Goal: Find specific page/section: Find specific page/section

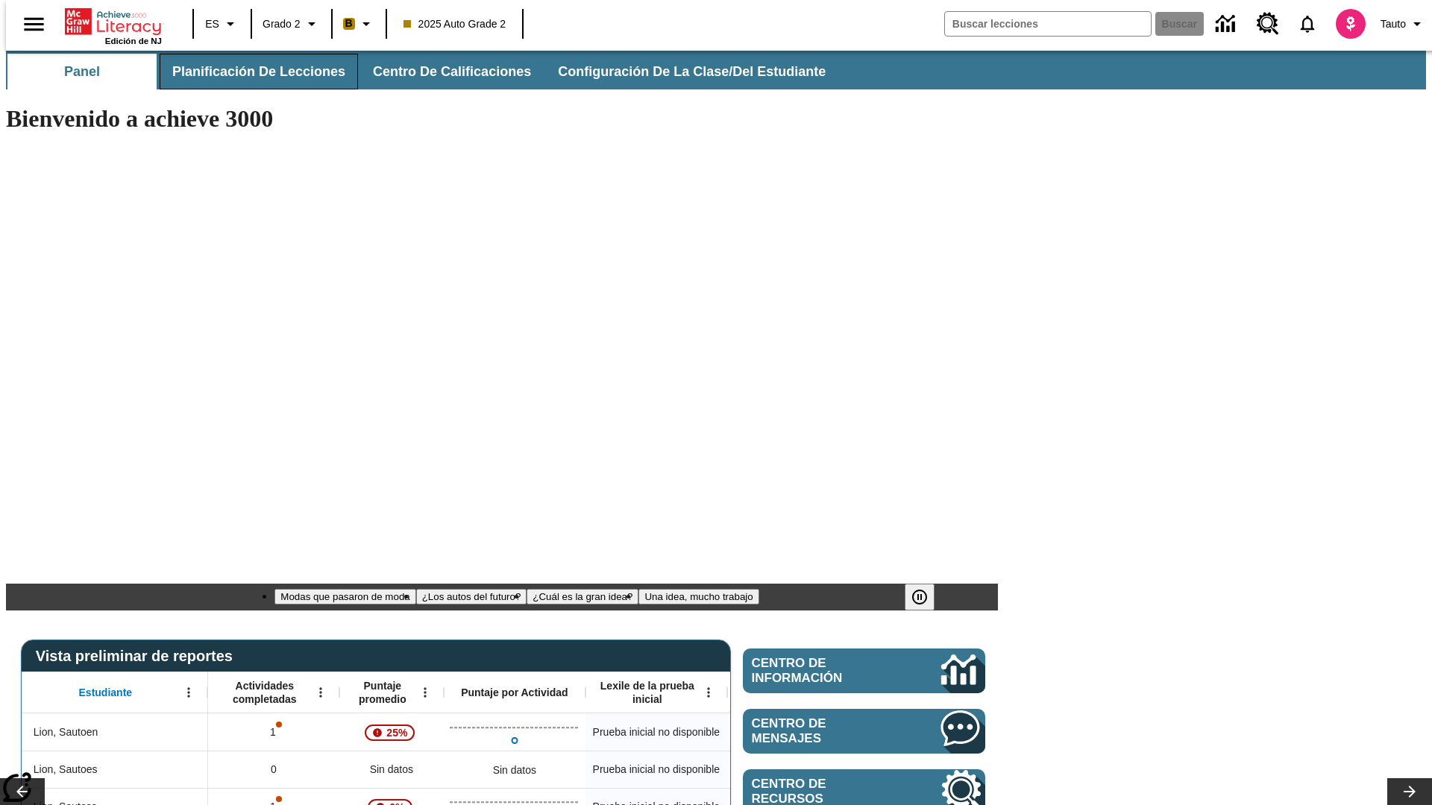
click at [250, 72] on span "Planificación de lecciones" at bounding box center [258, 71] width 173 height 17
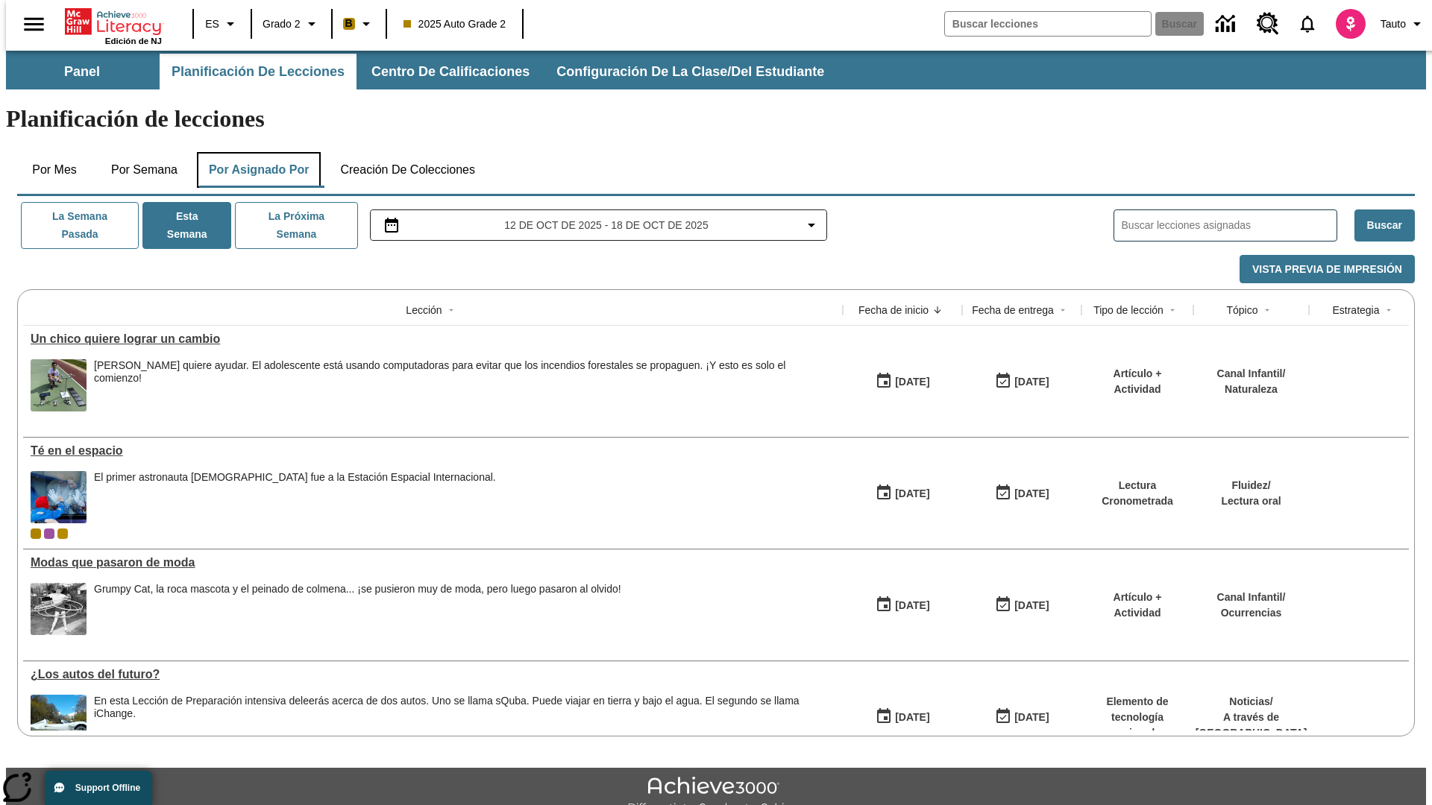
click at [256, 152] on button "Por asignado por" at bounding box center [259, 170] width 125 height 36
type input "El sueño de los animales"
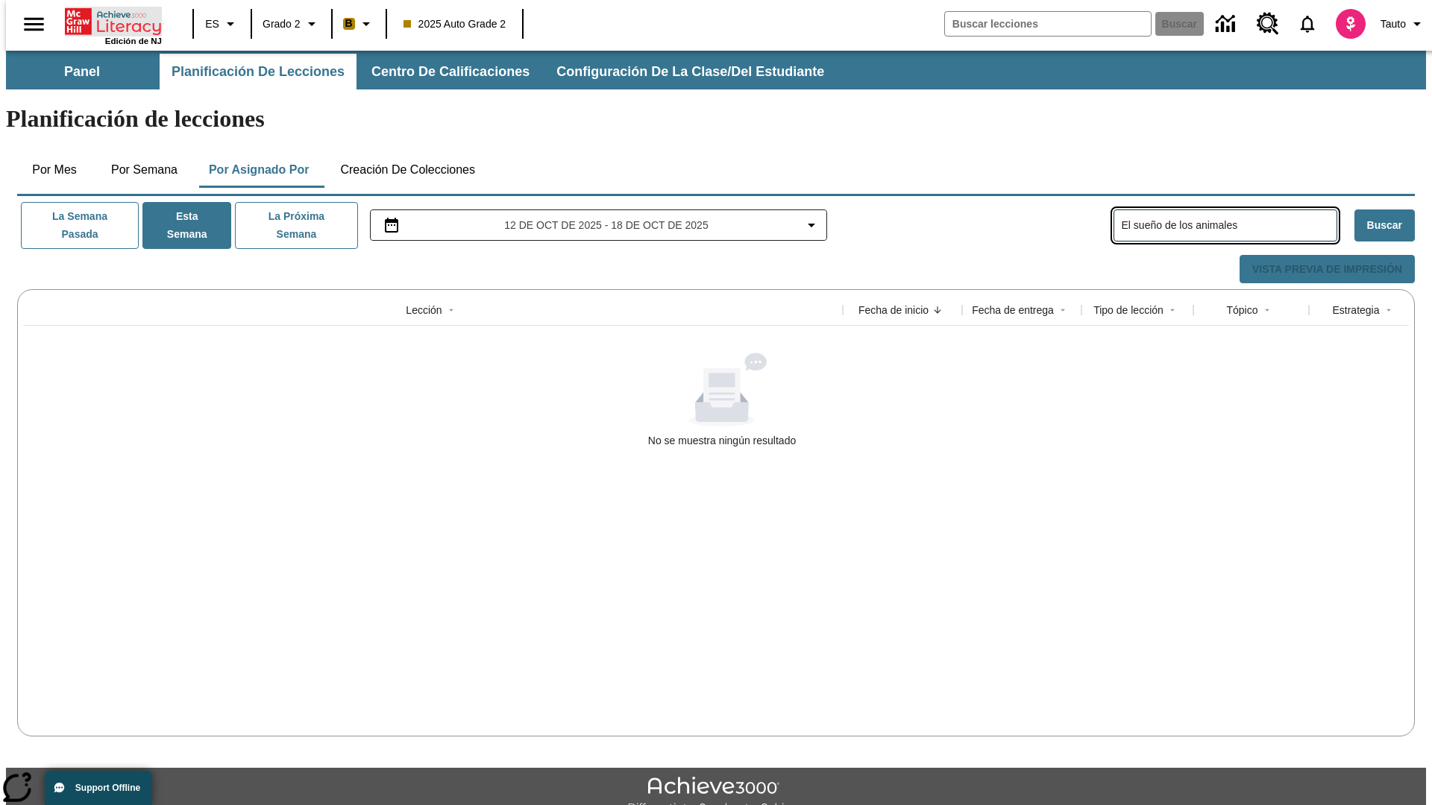
click at [107, 20] on icon "Portada" at bounding box center [114, 22] width 99 height 30
